Goal: Information Seeking & Learning: Learn about a topic

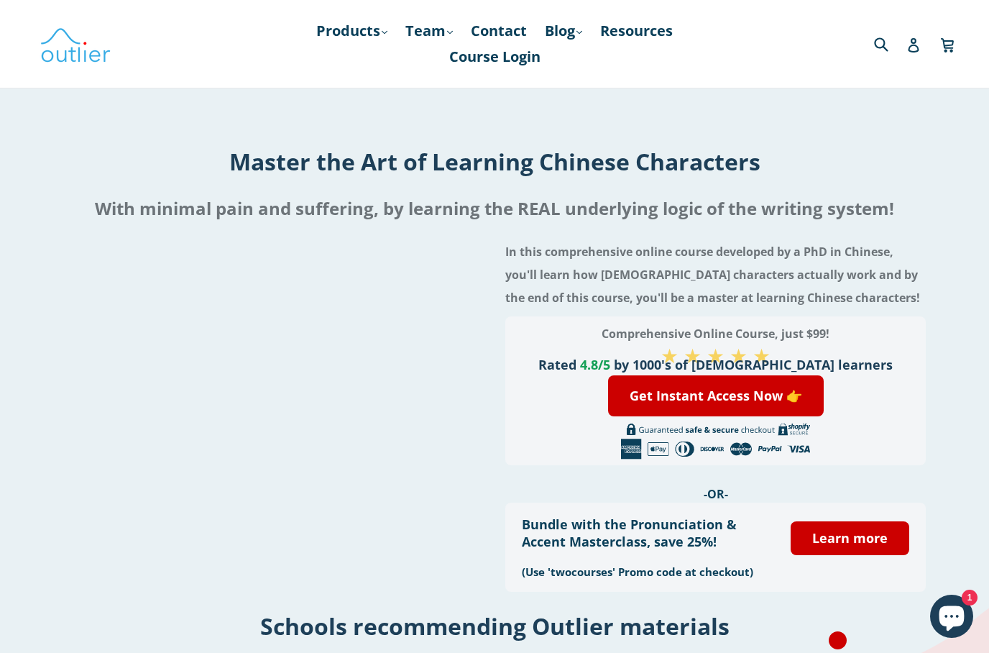
click at [619, 10] on nav "Products .cls-1{fill:#231f20} expand Chinese Characters & Reading Mandarin Pron…" at bounding box center [494, 44] width 455 height 88
click at [623, 32] on link "Resources" at bounding box center [636, 31] width 87 height 26
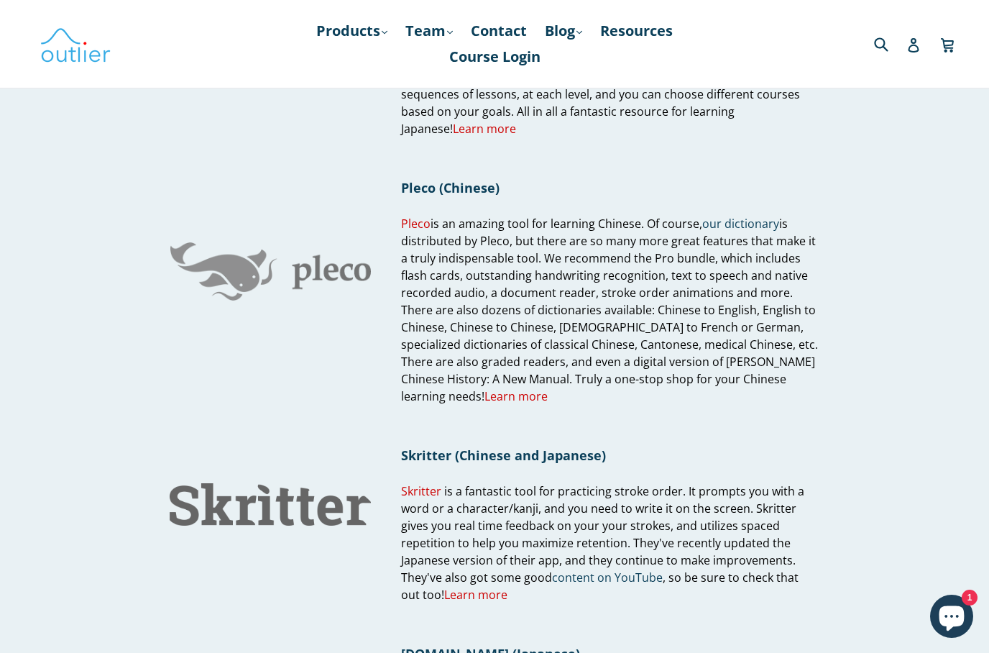
scroll to position [1033, 0]
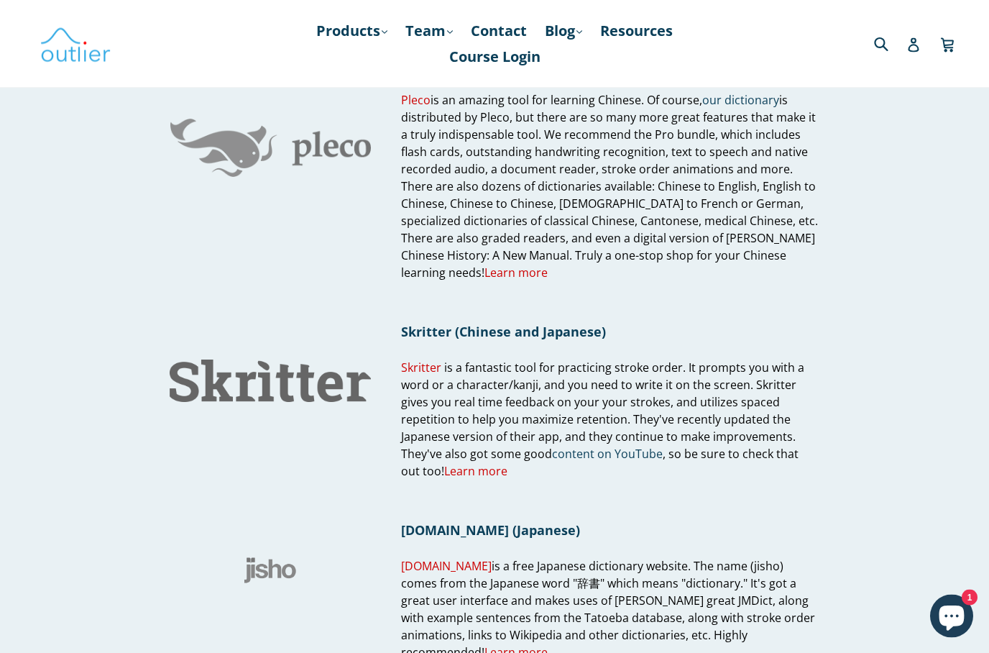
click at [582, 339] on h1 "Skritter (Chinese and Japanese)" at bounding box center [610, 332] width 418 height 17
click at [554, 337] on h1 "Skritter (Chinese and Japanese)" at bounding box center [610, 332] width 418 height 17
click at [326, 403] on img at bounding box center [270, 381] width 201 height 43
click at [460, 480] on span "Learn more" at bounding box center [475, 472] width 63 height 16
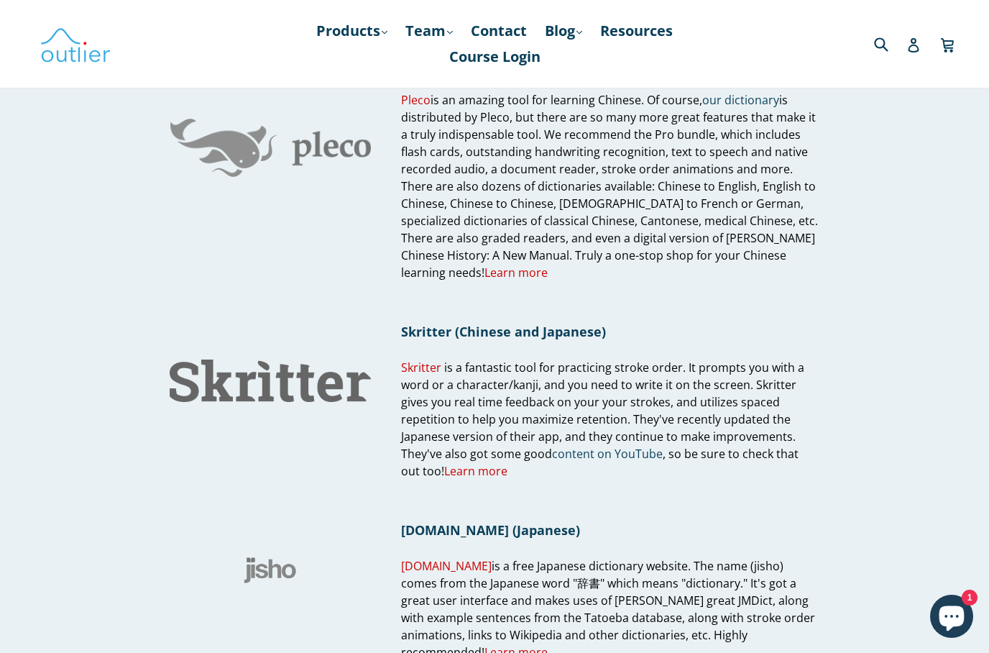
click at [431, 372] on link "Skritter" at bounding box center [421, 368] width 40 height 17
